Goal: Information Seeking & Learning: Learn about a topic

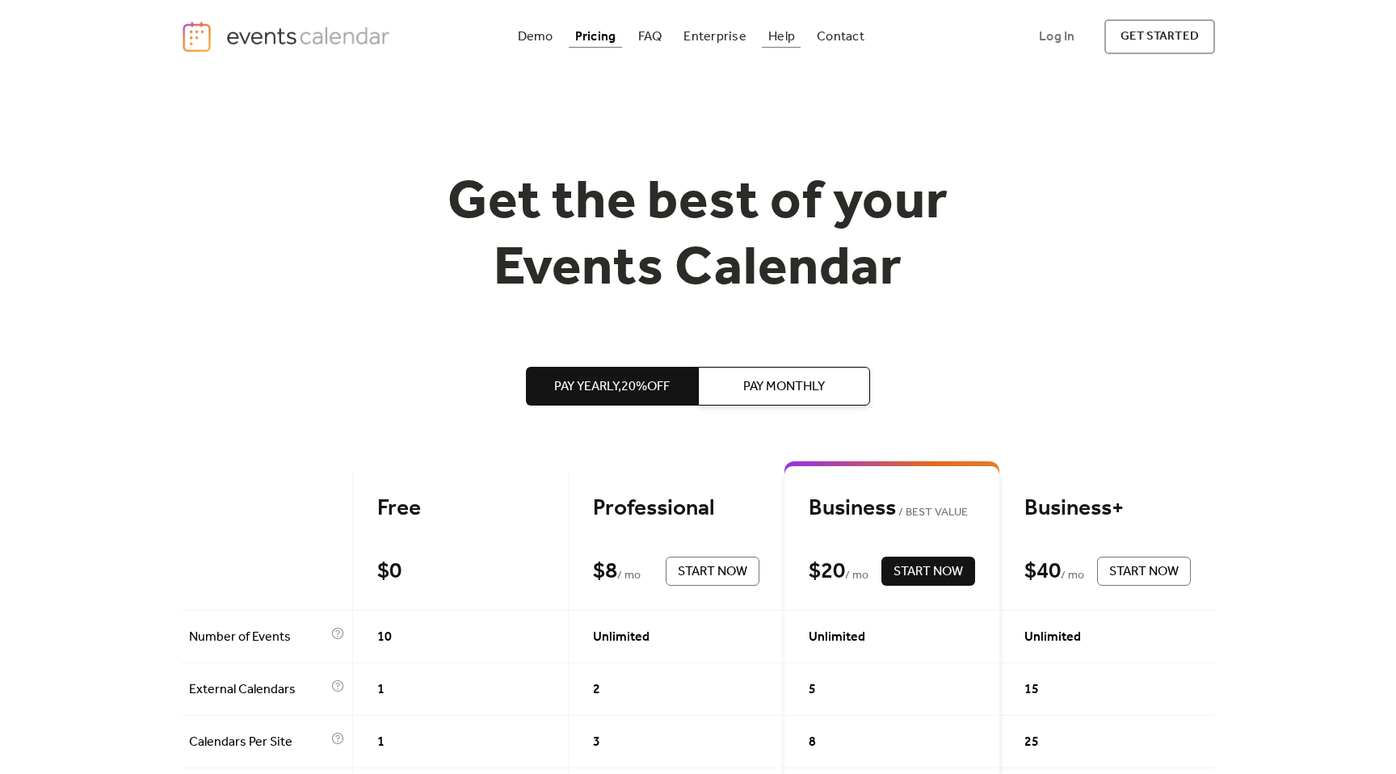
click at [778, 32] on div "Help" at bounding box center [781, 36] width 27 height 9
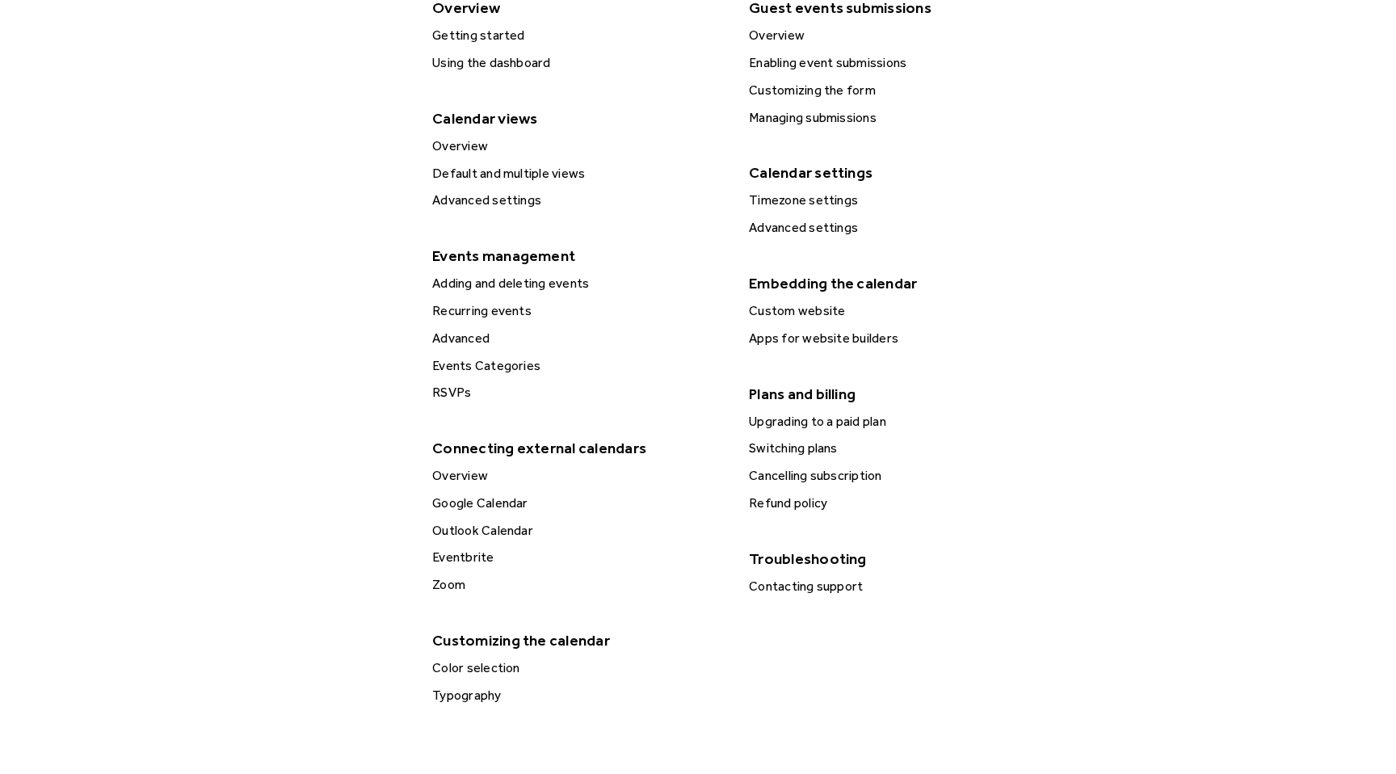
scroll to position [412, 0]
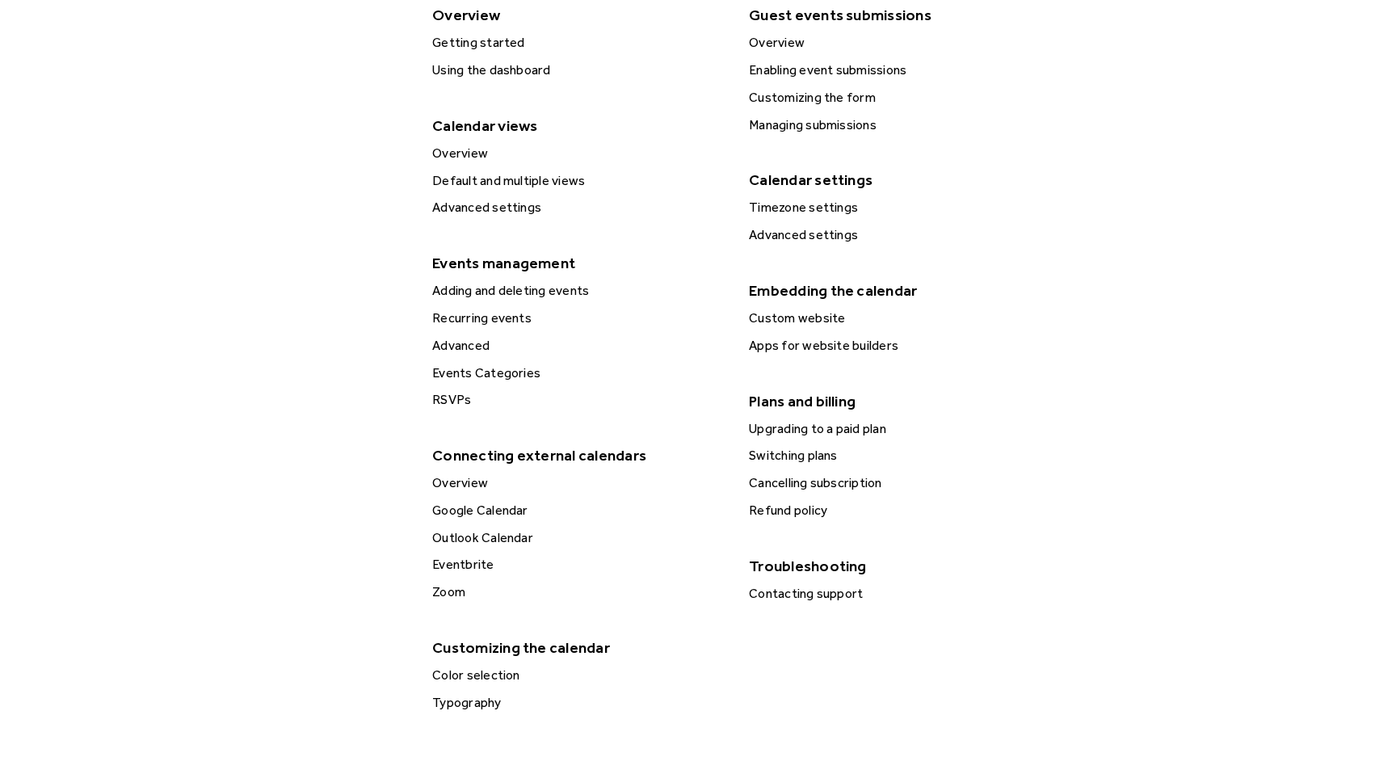
click at [518, 378] on div "Events Categories" at bounding box center [578, 373] width 302 height 21
